Goal: Transaction & Acquisition: Purchase product/service

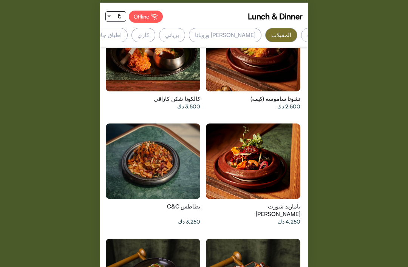
click at [147, 147] on div at bounding box center [153, 161] width 94 height 76
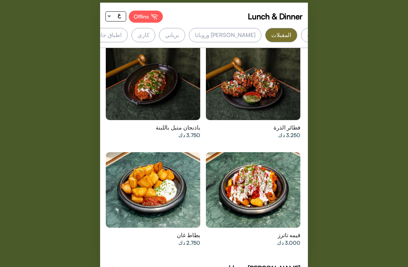
click at [150, 168] on div at bounding box center [153, 190] width 94 height 76
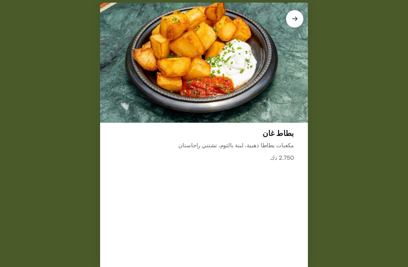
click at [49, 253] on div "بطاط غان مكعبات بطاطا ذهبية، لبنة بالثوم، تشتني راجاستان 2.750 دك Lunch & Dinne…" at bounding box center [204, 133] width 408 height 267
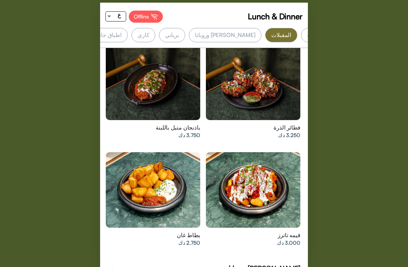
click at [246, 161] on div at bounding box center [253, 190] width 94 height 76
click at [235, 63] on div at bounding box center [253, 83] width 94 height 76
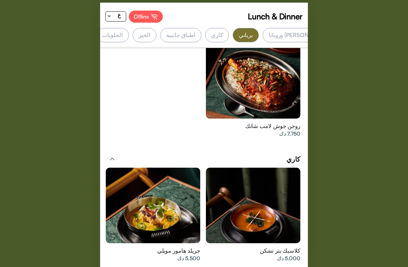
click at [228, 185] on div at bounding box center [253, 206] width 94 height 76
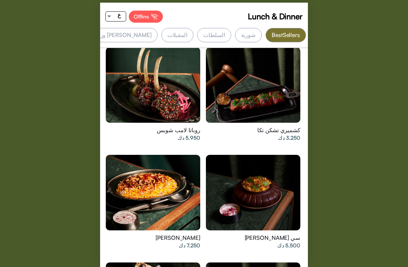
scroll to position [345, 0]
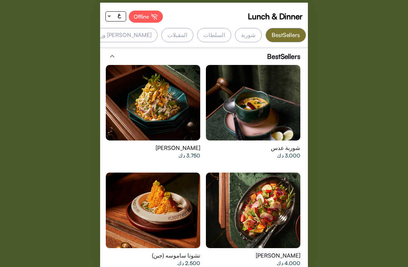
click at [247, 32] on div "شوربة" at bounding box center [248, 35] width 27 height 14
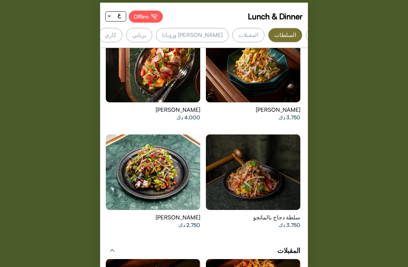
scroll to position [0, -71]
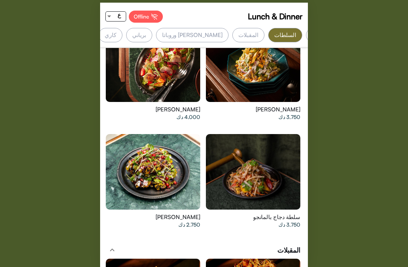
click at [152, 31] on div "برياني" at bounding box center [139, 35] width 26 height 14
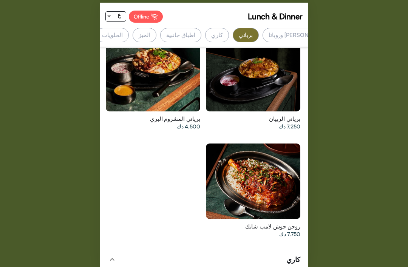
scroll to position [0, -178]
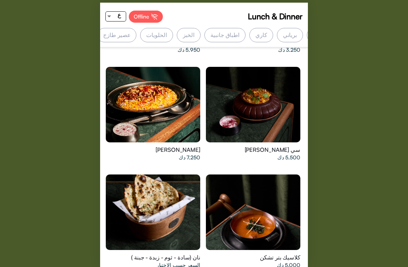
click at [173, 36] on div "الحلويات" at bounding box center [156, 35] width 32 height 14
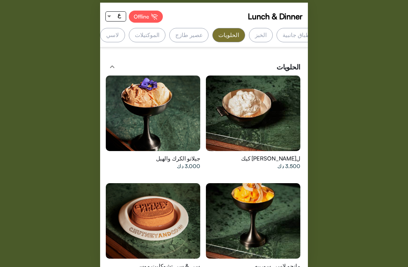
click at [147, 183] on div at bounding box center [153, 221] width 94 height 76
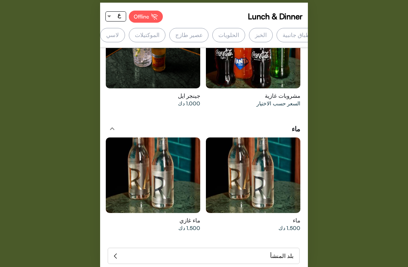
scroll to position [0, -294]
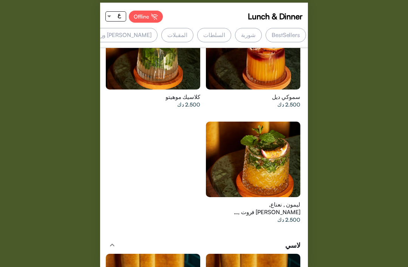
click at [275, 34] on div "BestSellers" at bounding box center [286, 35] width 40 height 14
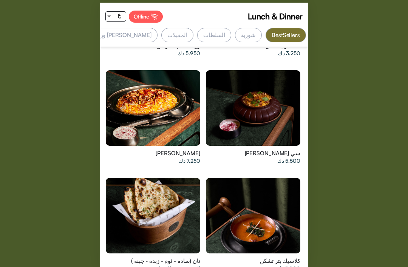
click at [185, 113] on div at bounding box center [153, 108] width 94 height 76
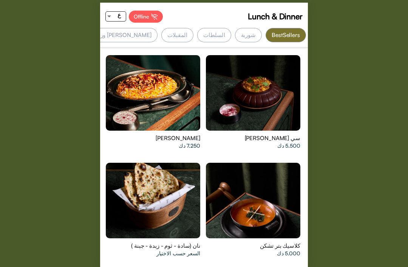
click at [127, 65] on div at bounding box center [153, 93] width 94 height 76
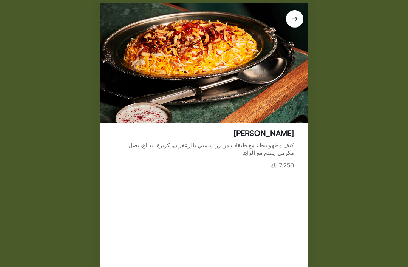
click at [176, 112] on img at bounding box center [204, 63] width 208 height 120
click at [243, 136] on div "[PERSON_NAME] كتف مطهو ببطء مع طبقات من رز بسمتي بالزعفران، كزبرة، نعناع، ​​بصل…" at bounding box center [204, 195] width 208 height 144
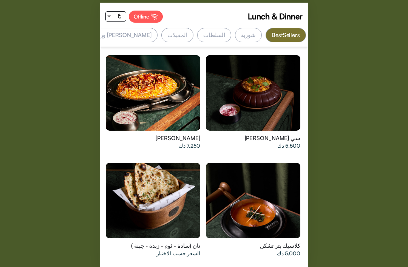
click at [270, 250] on div "5.000 دك" at bounding box center [264, 254] width 72 height 8
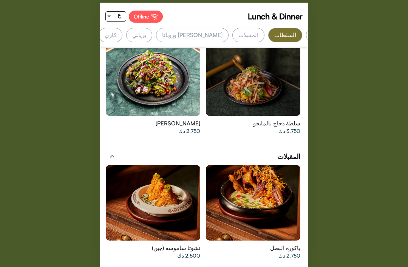
scroll to position [0, -71]
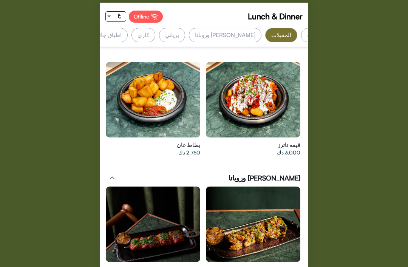
click at [146, 15] on div "Offline" at bounding box center [146, 17] width 34 height 12
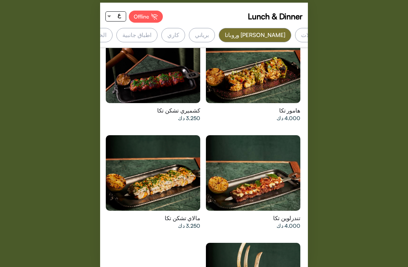
scroll to position [1958, 0]
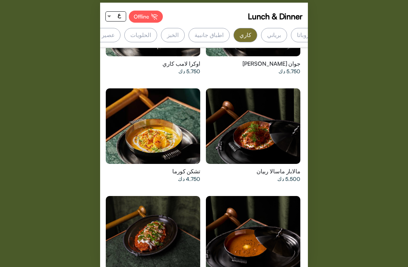
click at [151, 120] on div at bounding box center [153, 126] width 94 height 76
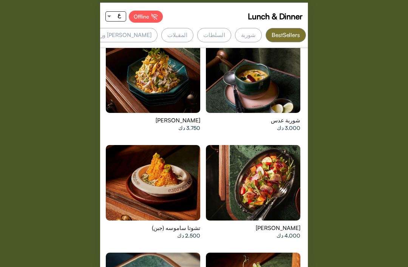
scroll to position [15, 0]
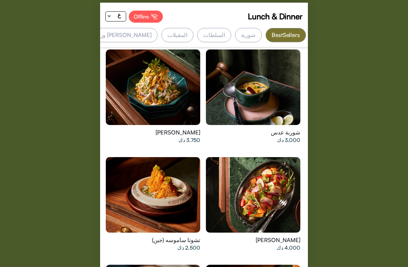
click at [172, 93] on div at bounding box center [153, 87] width 94 height 76
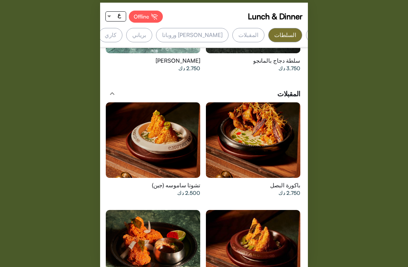
scroll to position [0, -71]
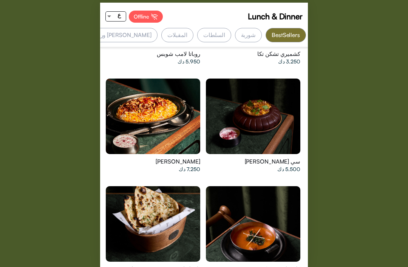
click at [3, 0] on div "Lunch & Dinner Offline ع BestSellers [GEOGRAPHIC_DATA] السلطات المقبلات [PERSON…" at bounding box center [204, 133] width 408 height 267
